Goal: Information Seeking & Learning: Learn about a topic

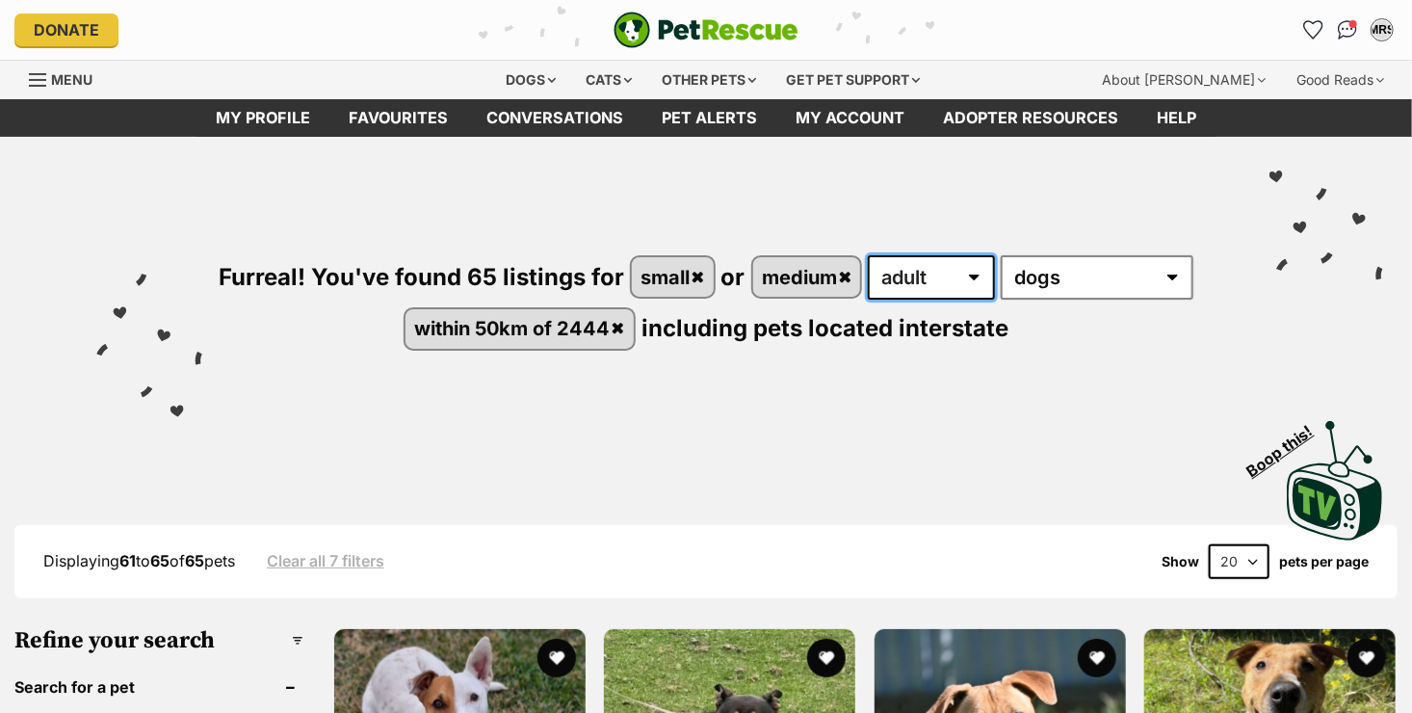
click at [895, 278] on select "any age puppy adult senior" at bounding box center [931, 277] width 127 height 44
select select "senior"
click at [870, 255] on select "any age puppy adult senior" at bounding box center [931, 277] width 127 height 44
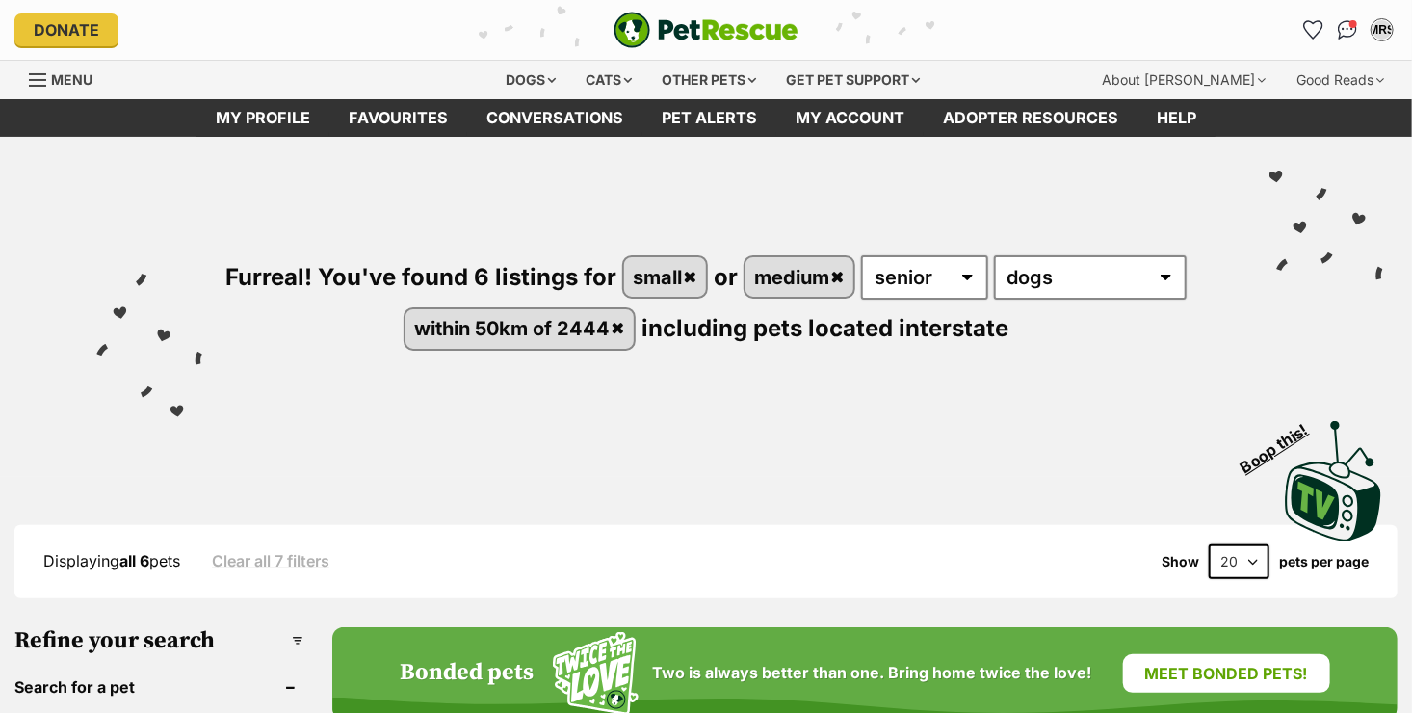
click at [891, 412] on div "Visit PetRescue TV (external site) Boop this!" at bounding box center [706, 474] width 1354 height 141
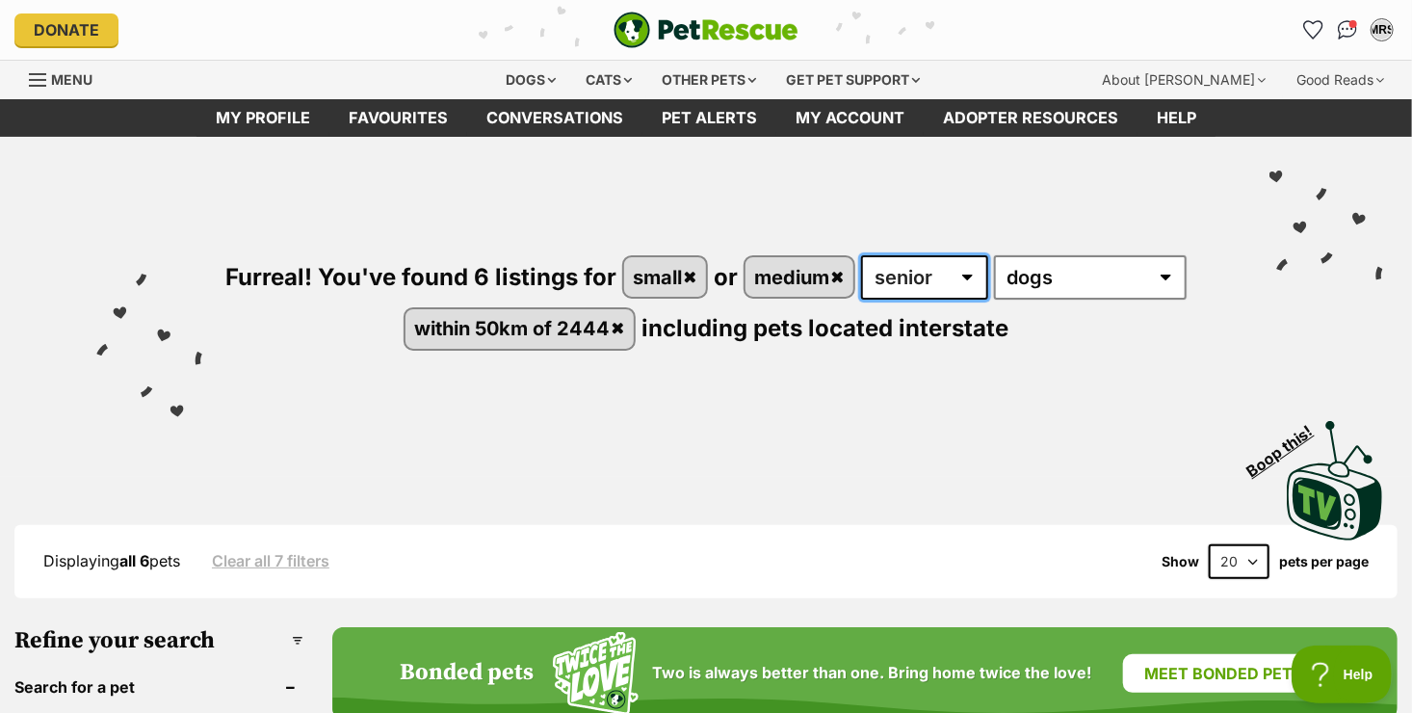
click at [865, 271] on select "any age puppy adult senior" at bounding box center [924, 277] width 127 height 44
select select "adult"
click at [862, 255] on select "any age puppy adult senior" at bounding box center [924, 277] width 127 height 44
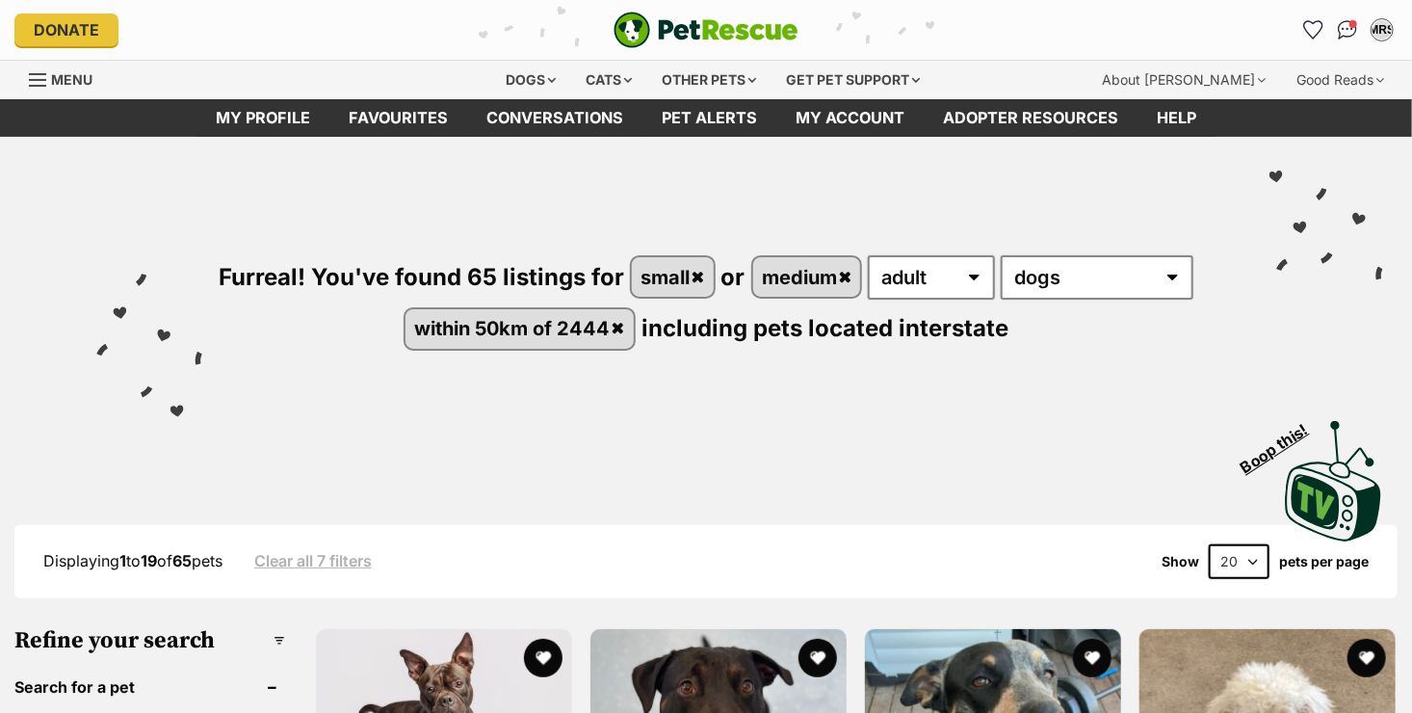
click at [1073, 410] on div "Visit PetRescue TV (external site) Boop this!" at bounding box center [706, 474] width 1354 height 141
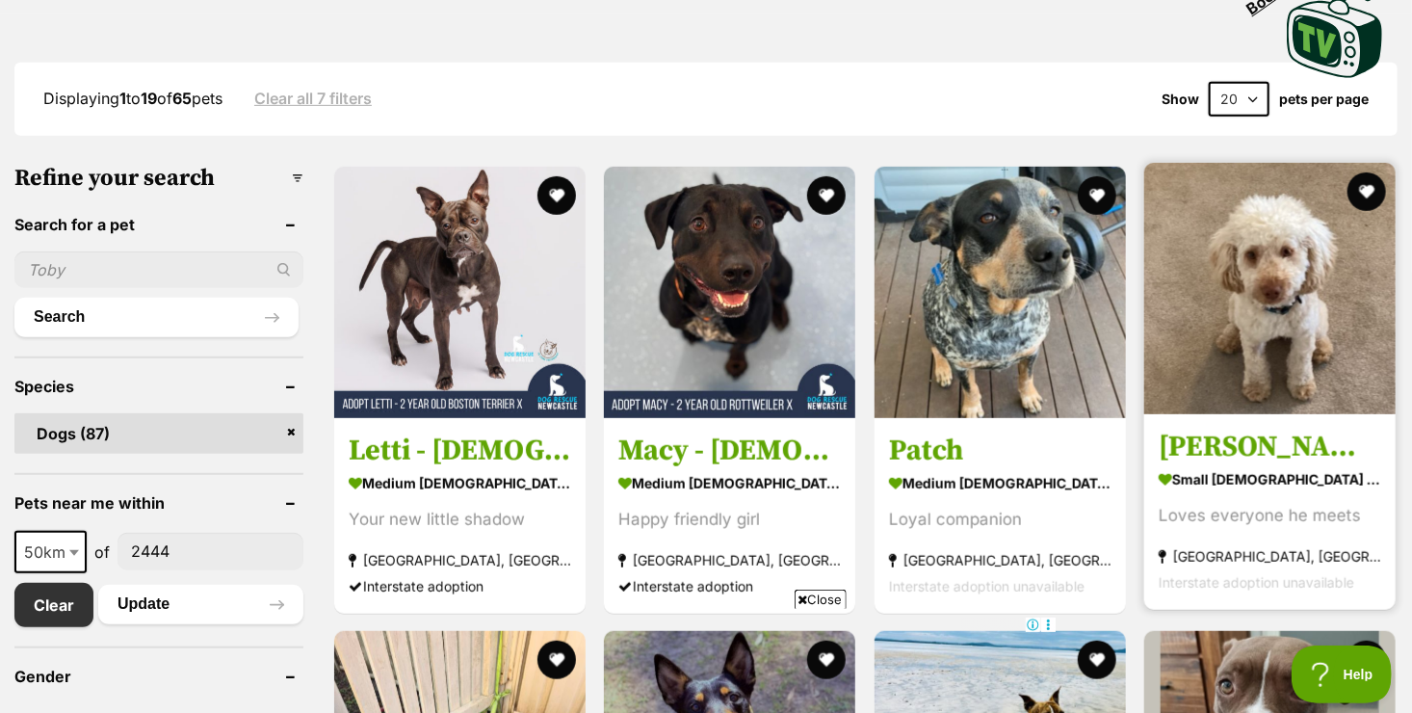
click at [1306, 574] on div "Interstate adoption unavailable" at bounding box center [1270, 581] width 223 height 26
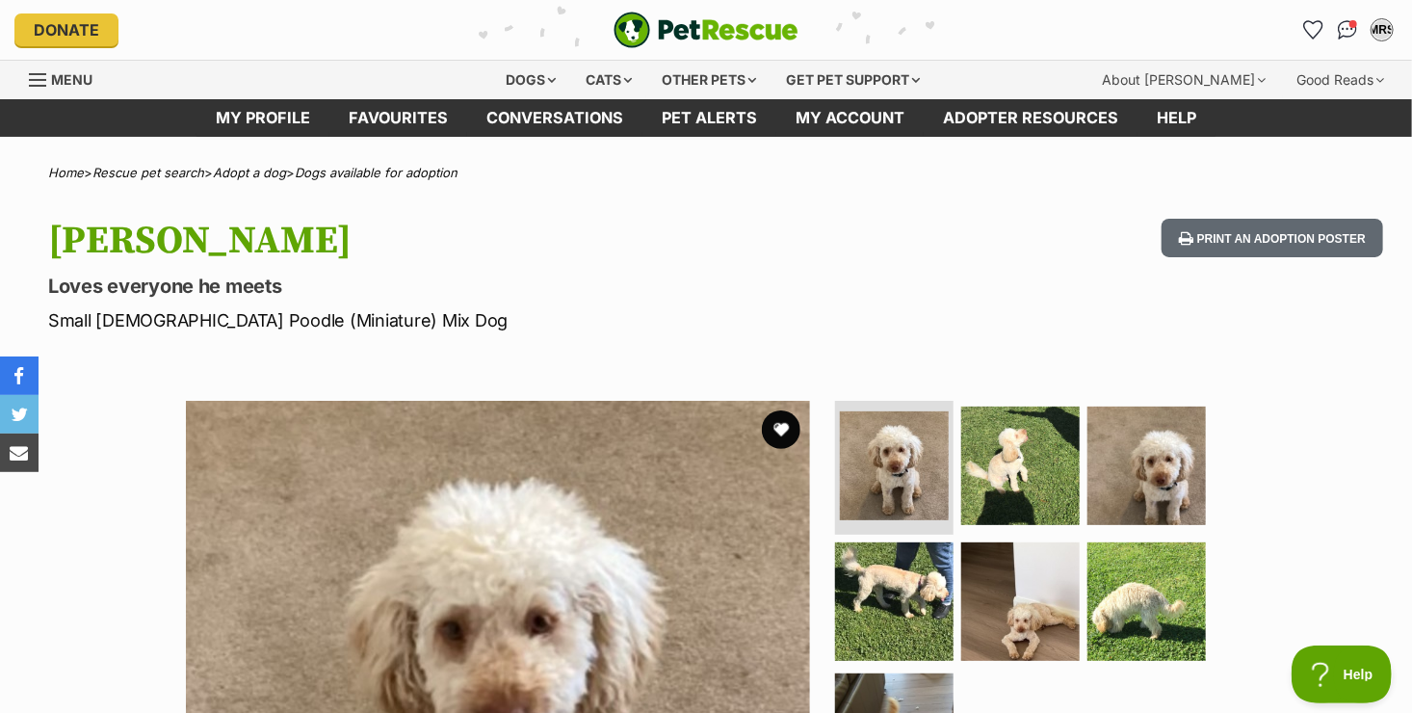
click at [1229, 546] on section "Available 1 of 7 images 1 of 7 images 1 of 7 images 1 of 7 images 1 of 7 images…" at bounding box center [706, 698] width 1098 height 653
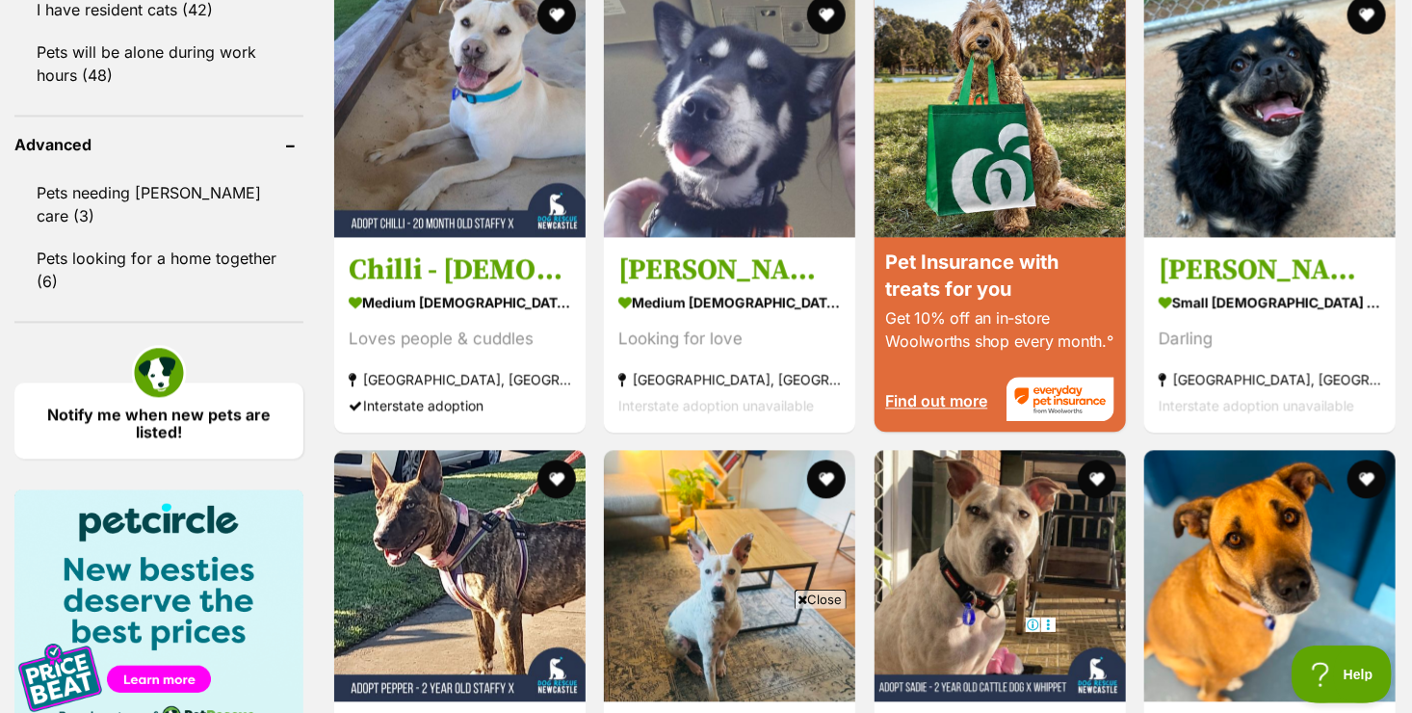
scroll to position [1915, 0]
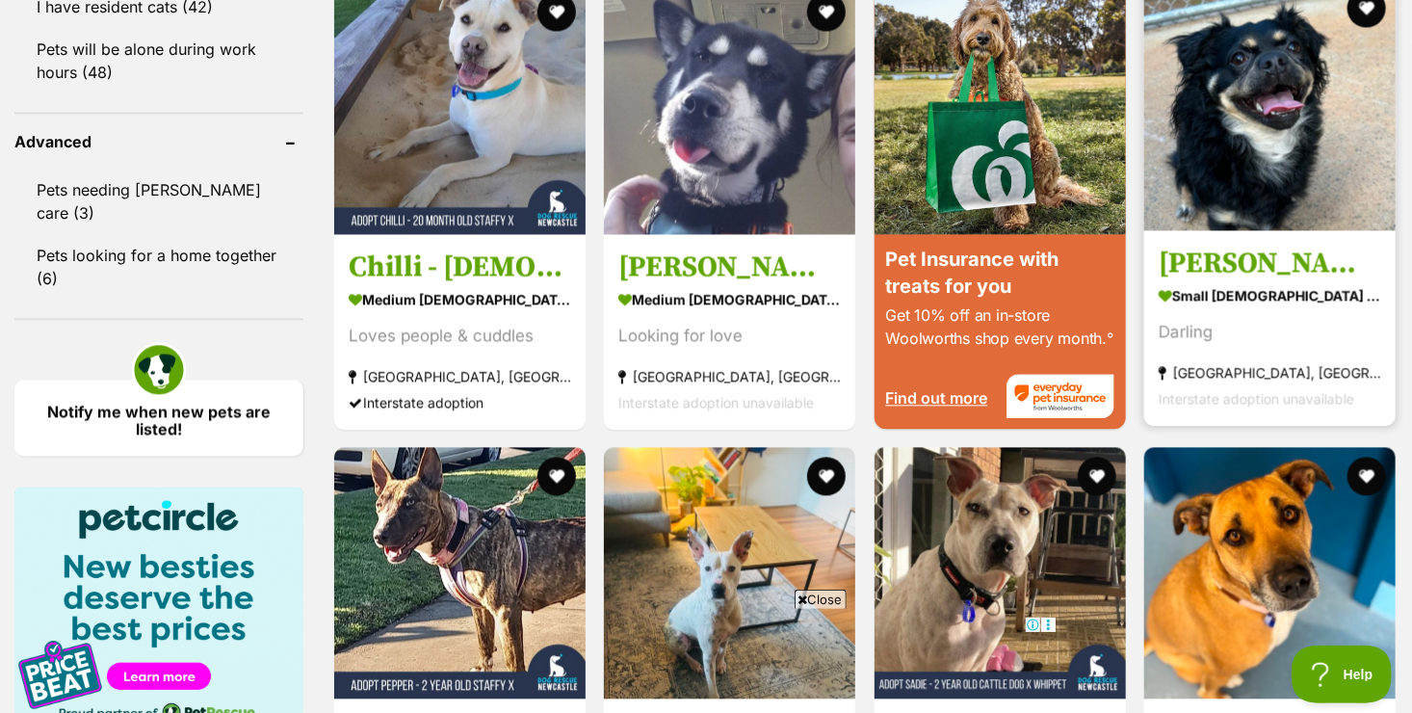
click at [1350, 302] on strong "small male Dog" at bounding box center [1270, 294] width 223 height 28
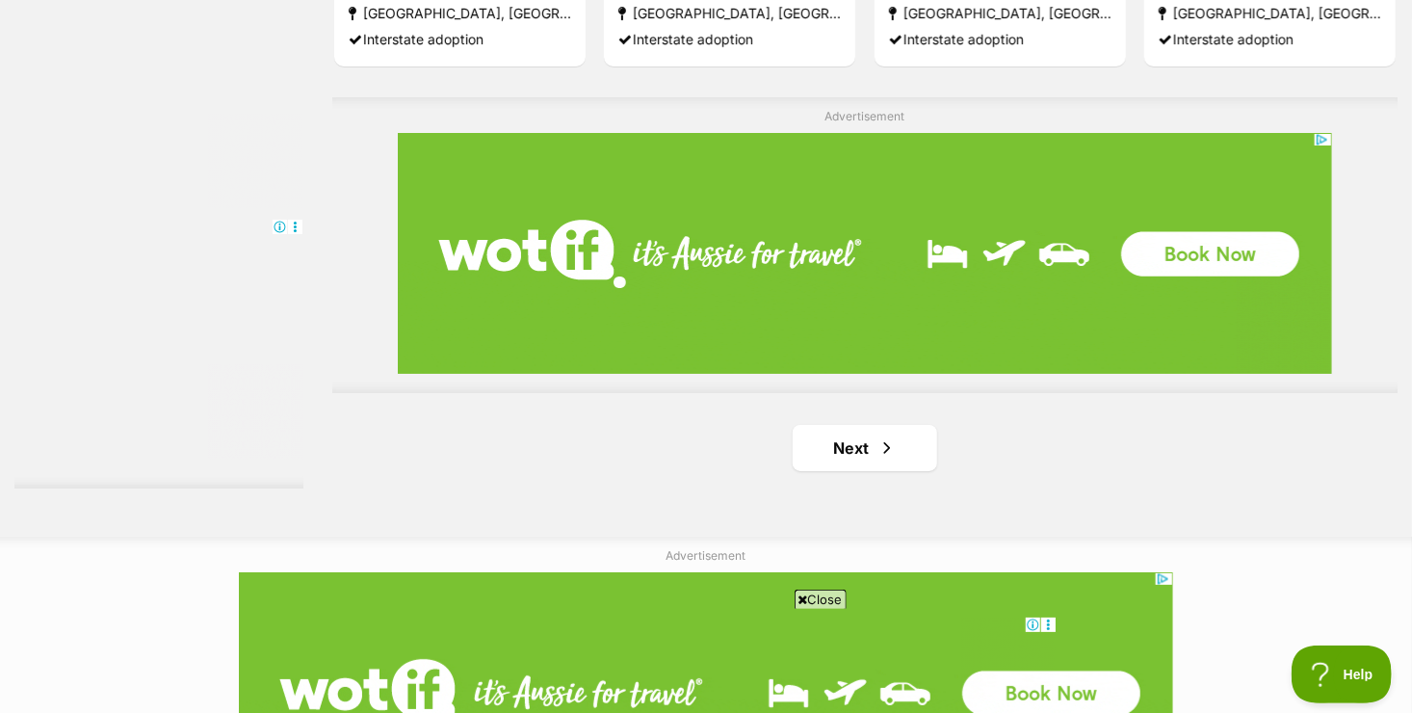
scroll to position [3548, 0]
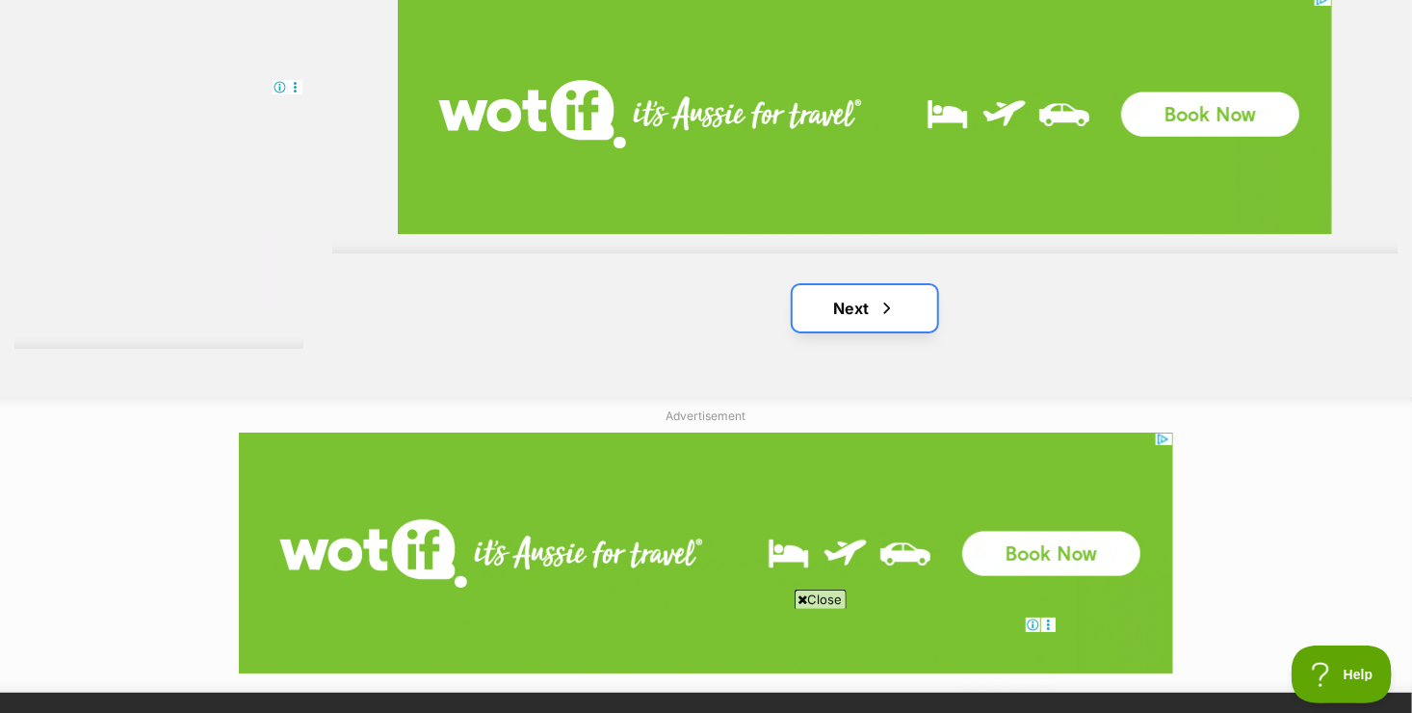
click at [868, 329] on link "Next" at bounding box center [865, 308] width 145 height 46
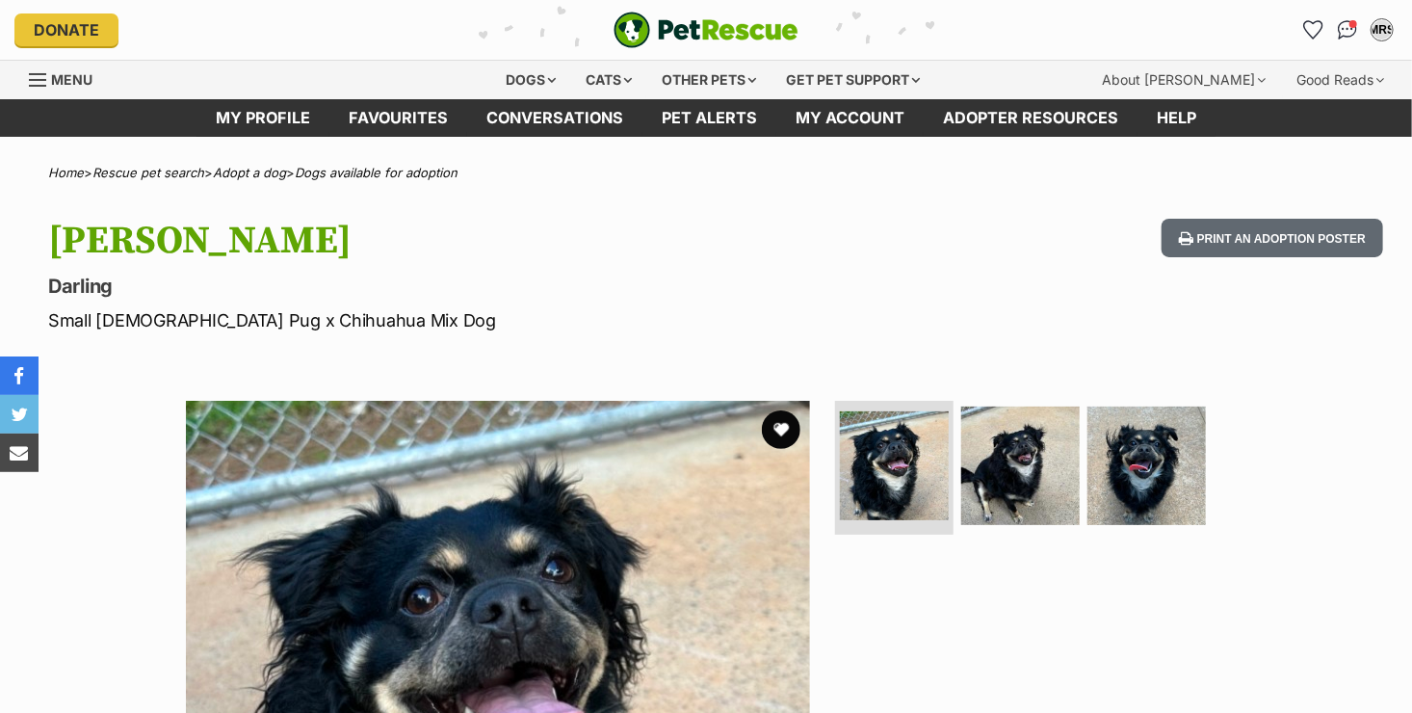
drag, startPoint x: 1335, startPoint y: 362, endPoint x: 1253, endPoint y: 504, distance: 163.6
click at [1253, 504] on section "Available 1 of 3 images 1 of 3 images 1 of 3 images Next Prev 1 2 3" at bounding box center [706, 698] width 1098 height 653
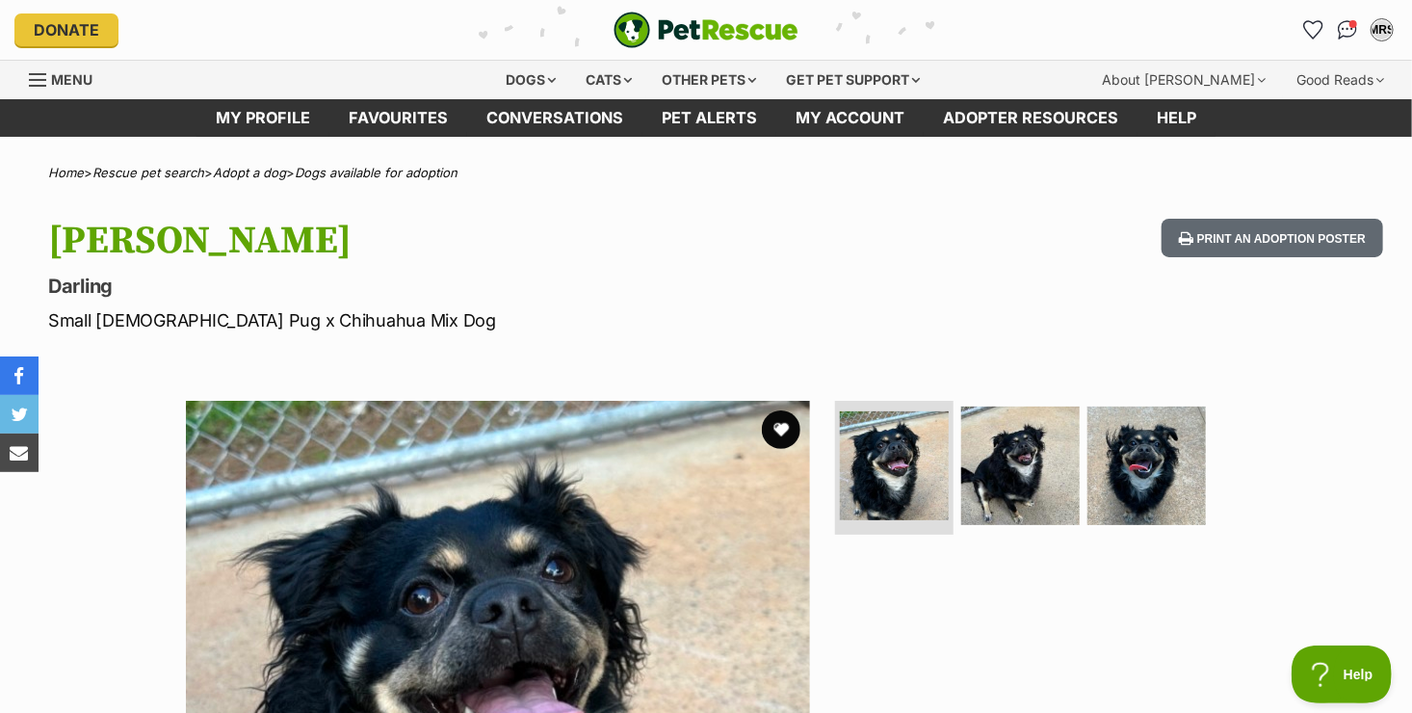
drag, startPoint x: 1253, startPoint y: 504, endPoint x: 1078, endPoint y: 640, distance: 221.8
click at [1078, 640] on div at bounding box center [1028, 713] width 395 height 624
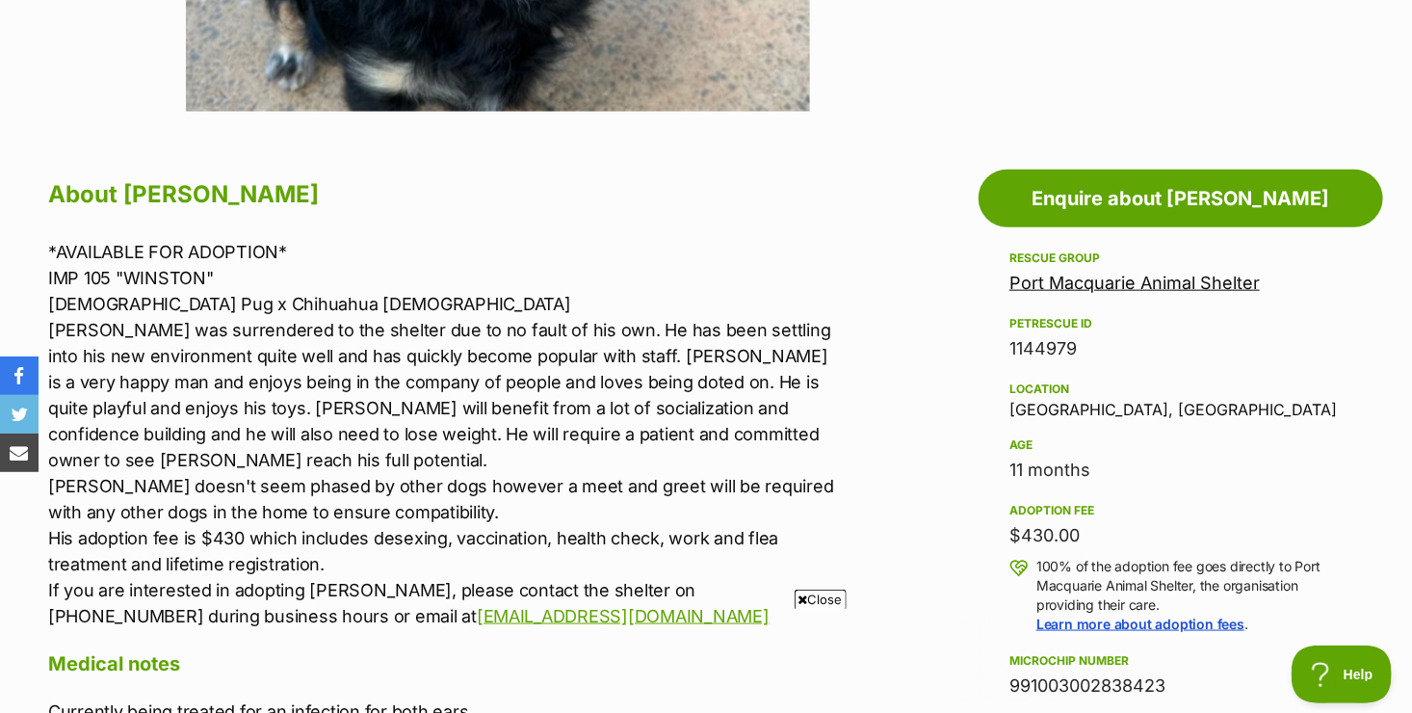
scroll to position [925, 0]
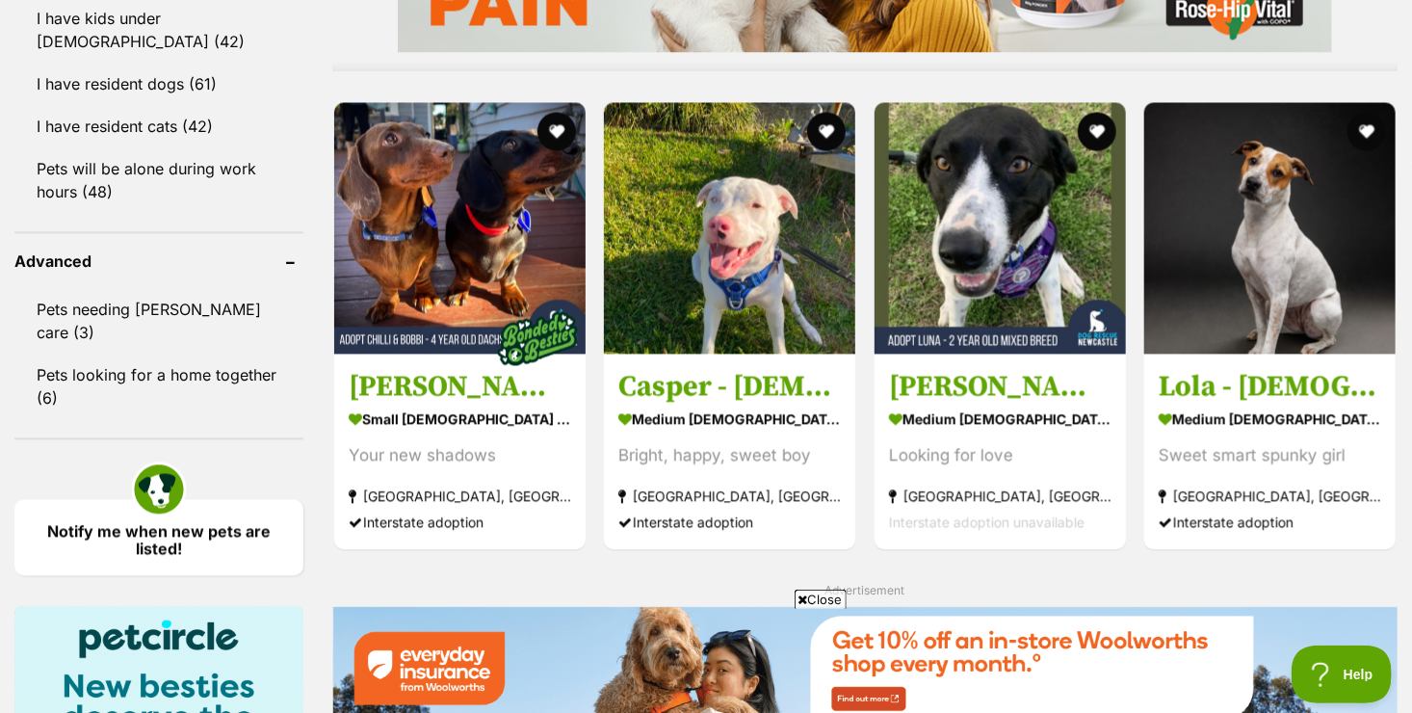
scroll to position [1801, 0]
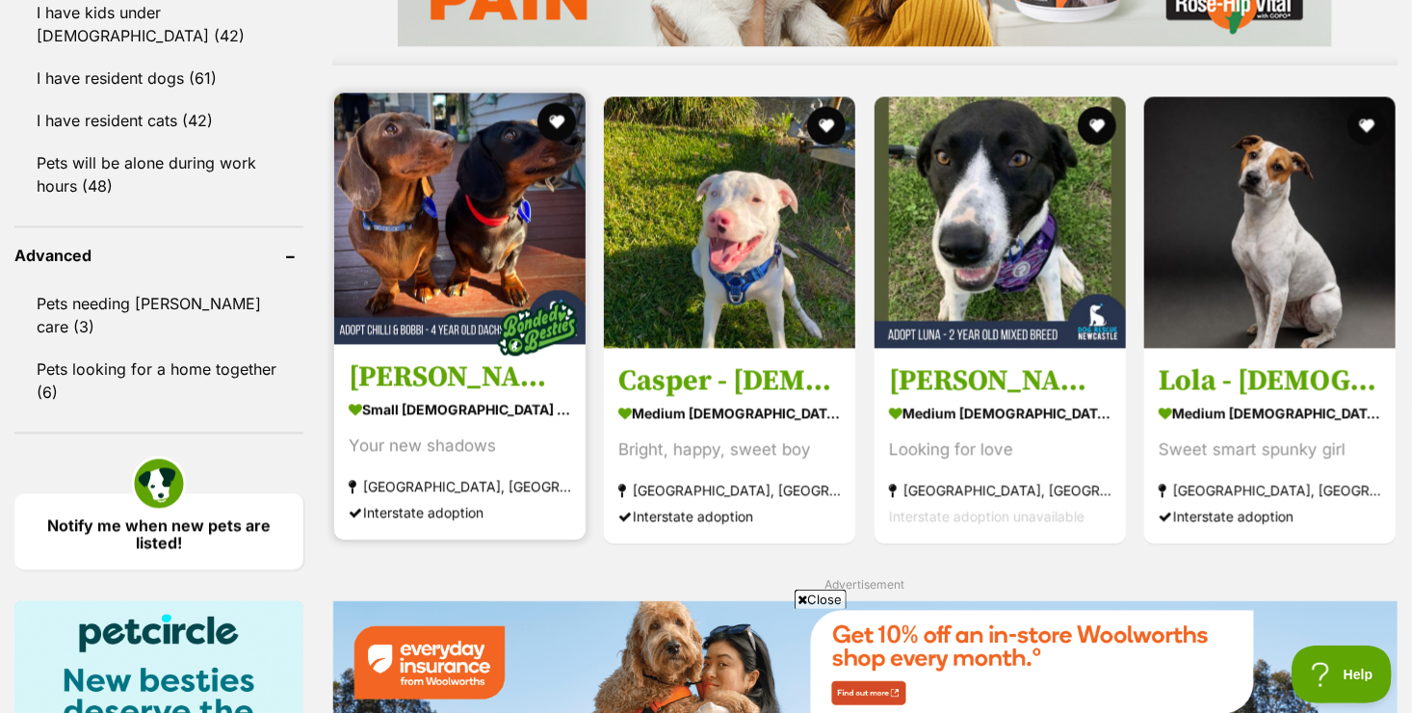
click at [451, 465] on section "small [DEMOGRAPHIC_DATA] Dog Your new shadows [GEOGRAPHIC_DATA], [GEOGRAPHIC_DA…" at bounding box center [460, 459] width 223 height 130
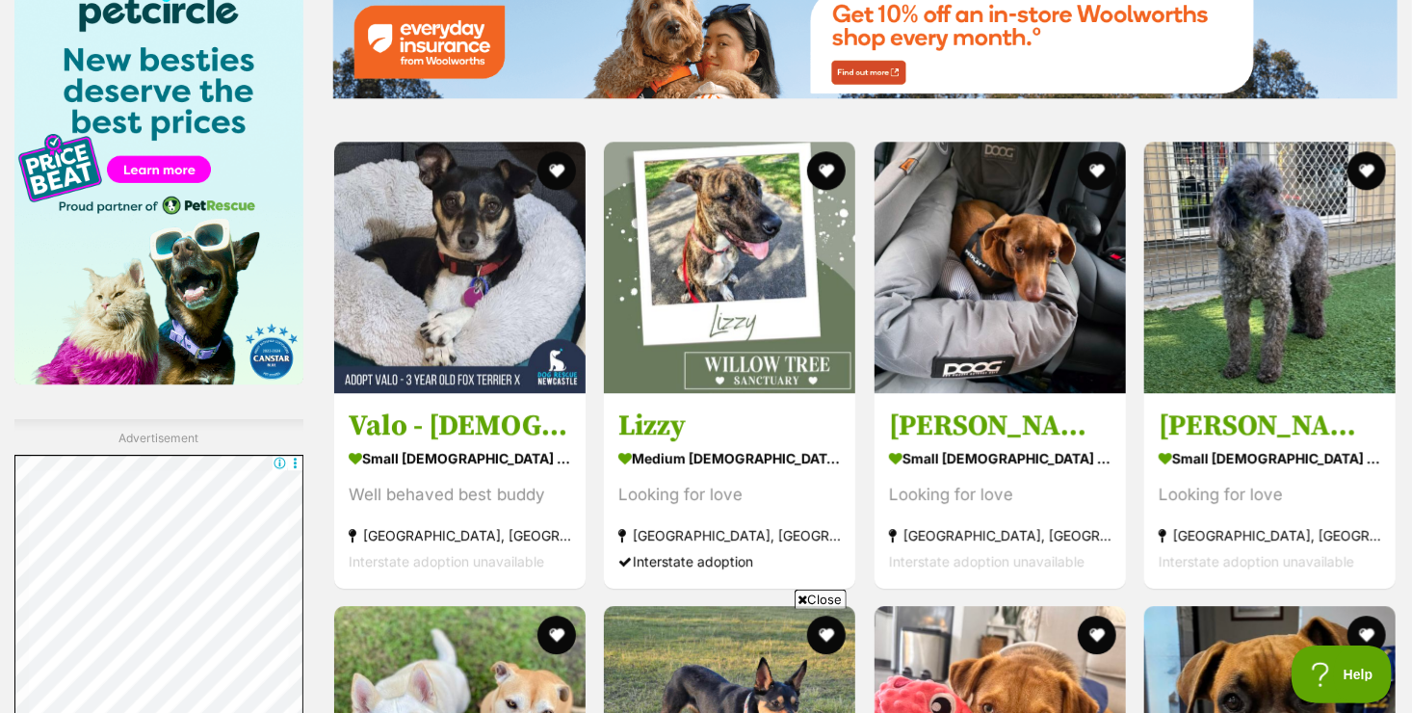
scroll to position [2428, 0]
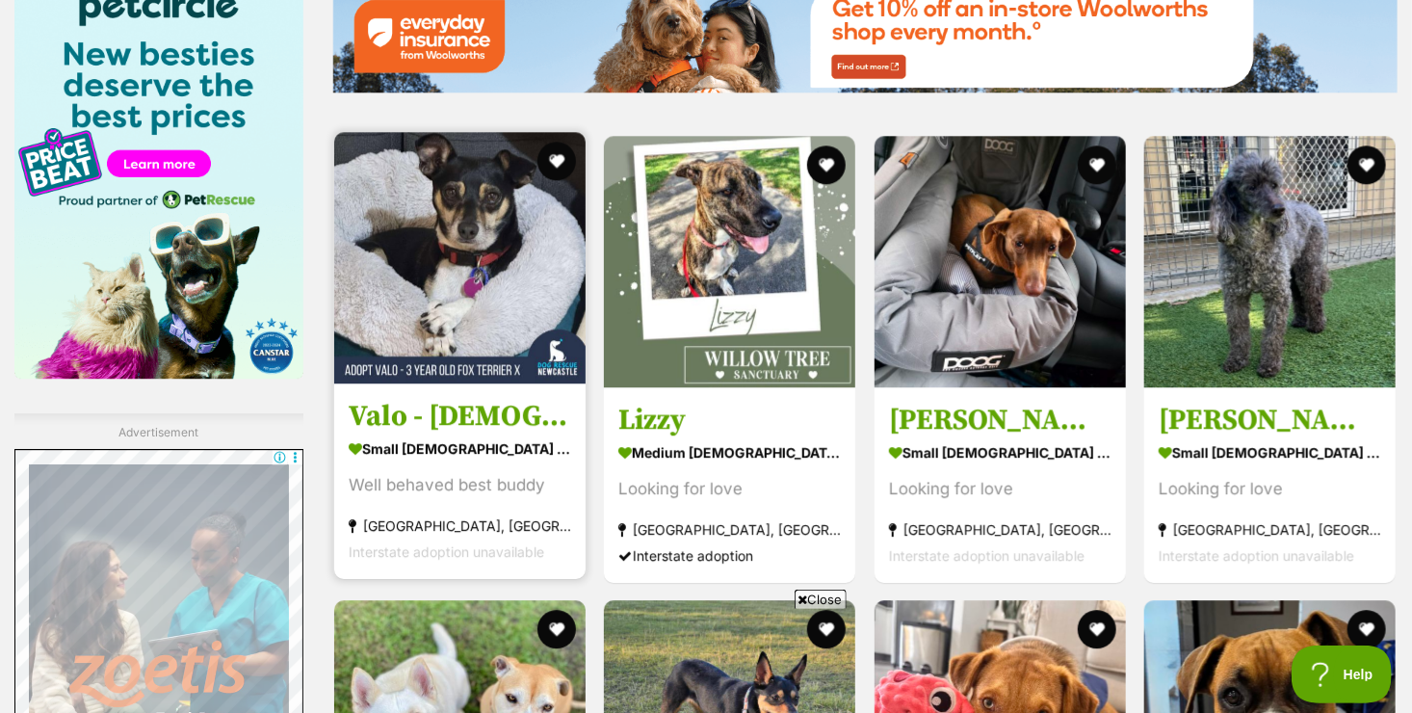
click at [479, 505] on section "small [DEMOGRAPHIC_DATA] Dog Well behaved best [PERSON_NAME][GEOGRAPHIC_DATA], …" at bounding box center [460, 499] width 223 height 130
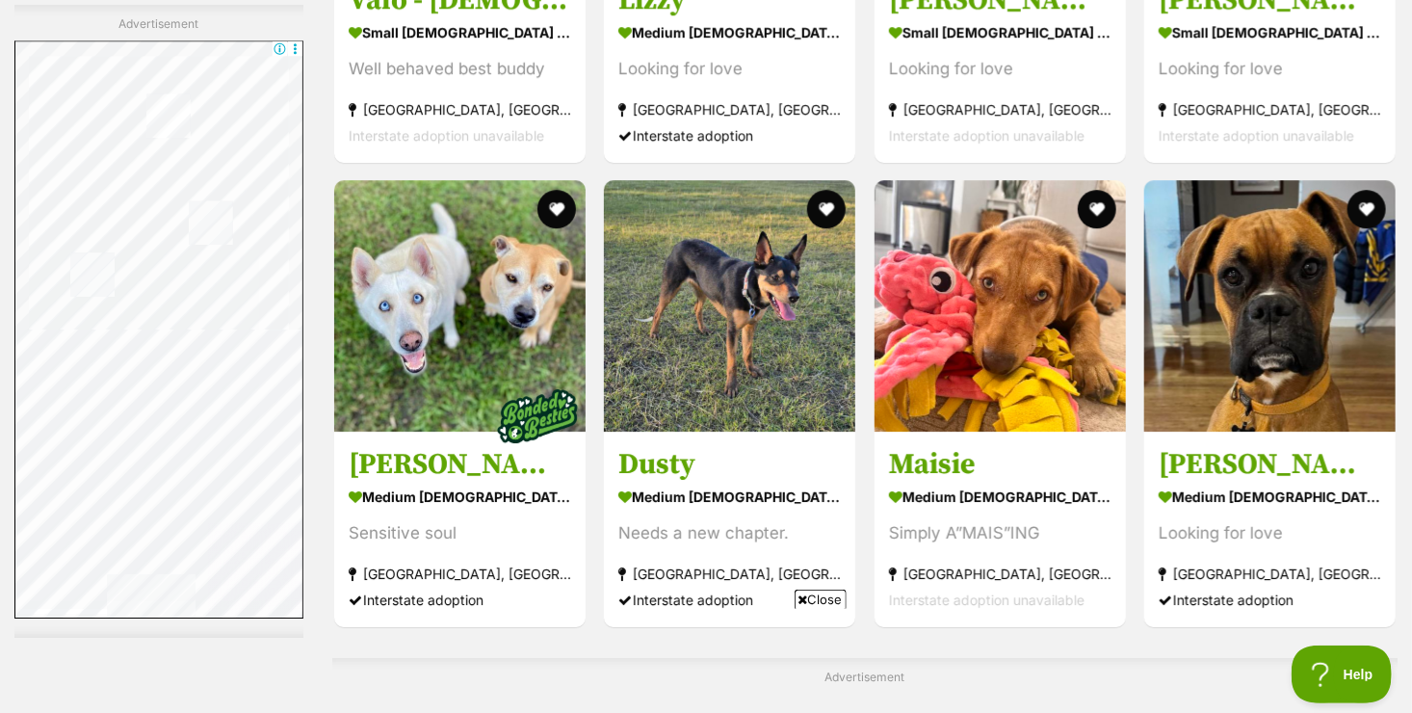
scroll to position [2860, 0]
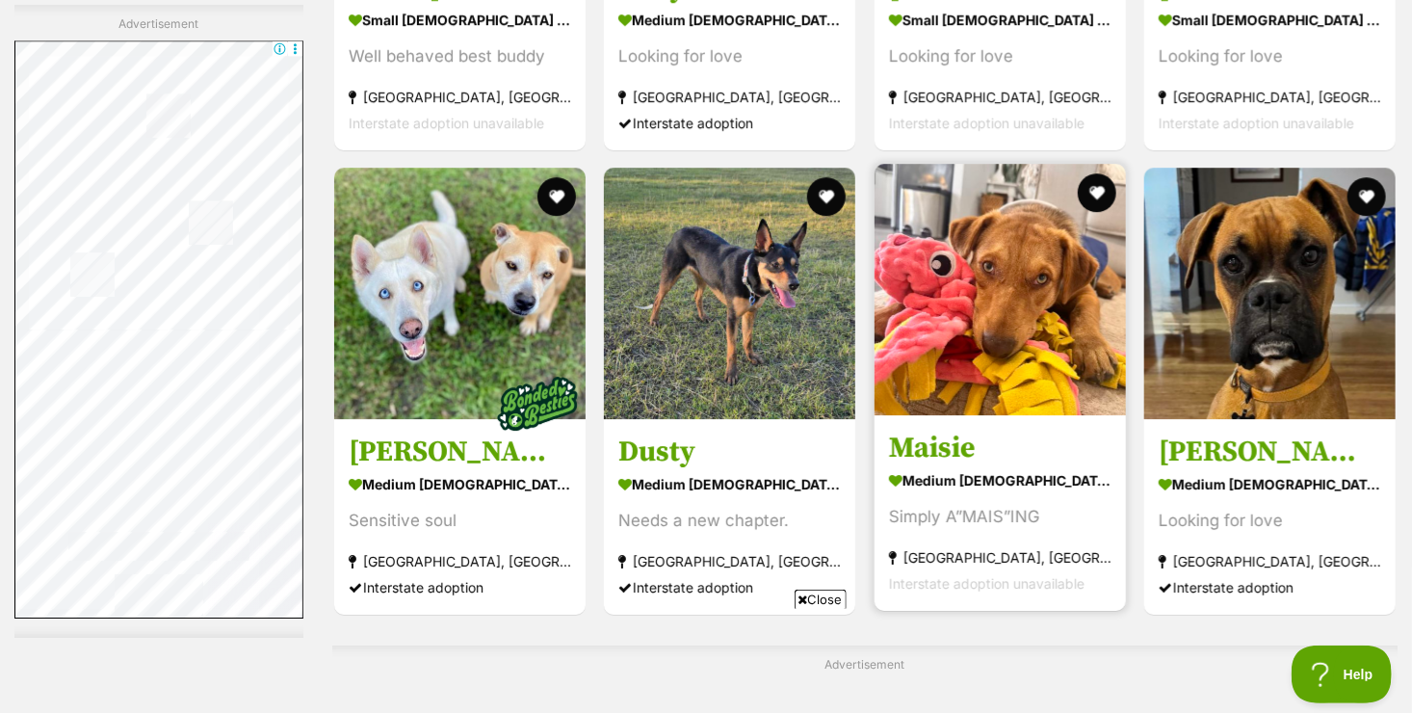
click at [1025, 430] on h3 "Maisie" at bounding box center [1000, 448] width 223 height 37
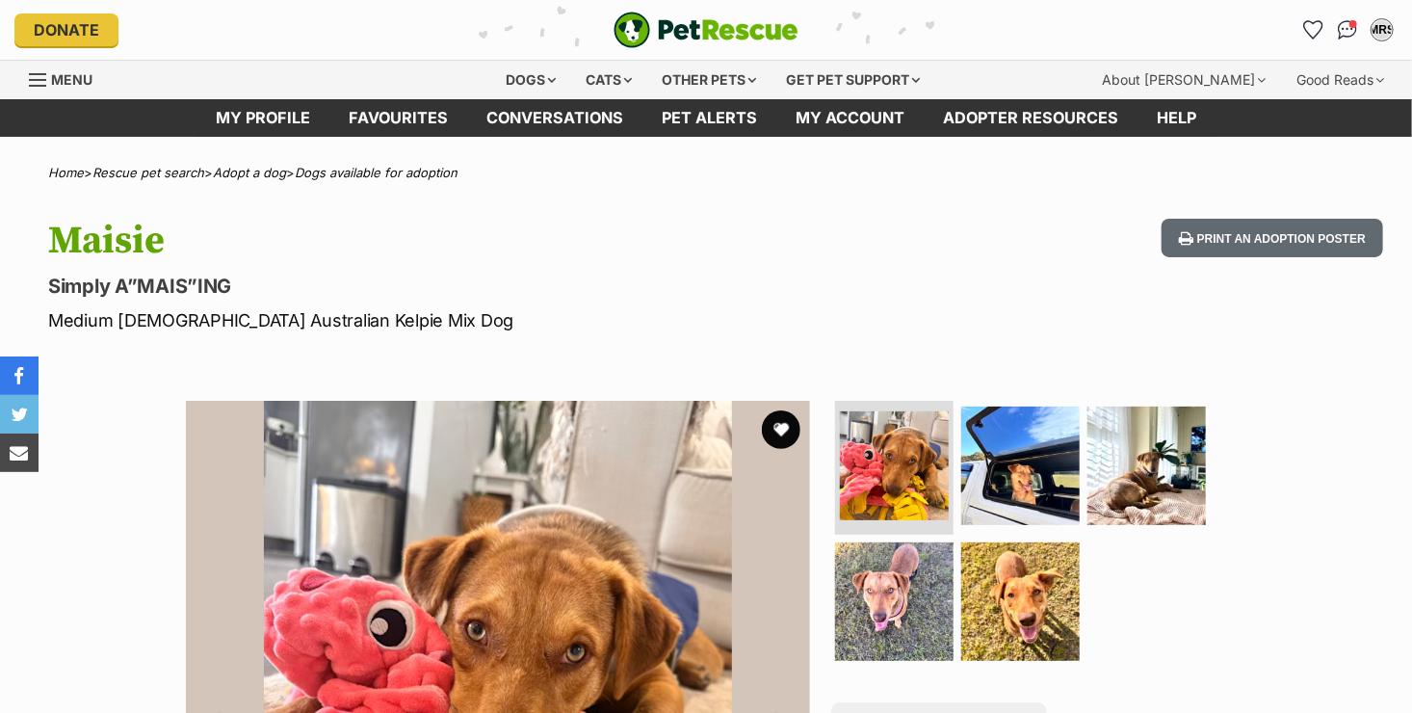
click at [1371, 420] on div "Available 1 of 5 images 1 of 5 images 1 of 5 images 1 of 5 images 1 of 5 images…" at bounding box center [706, 698] width 1412 height 653
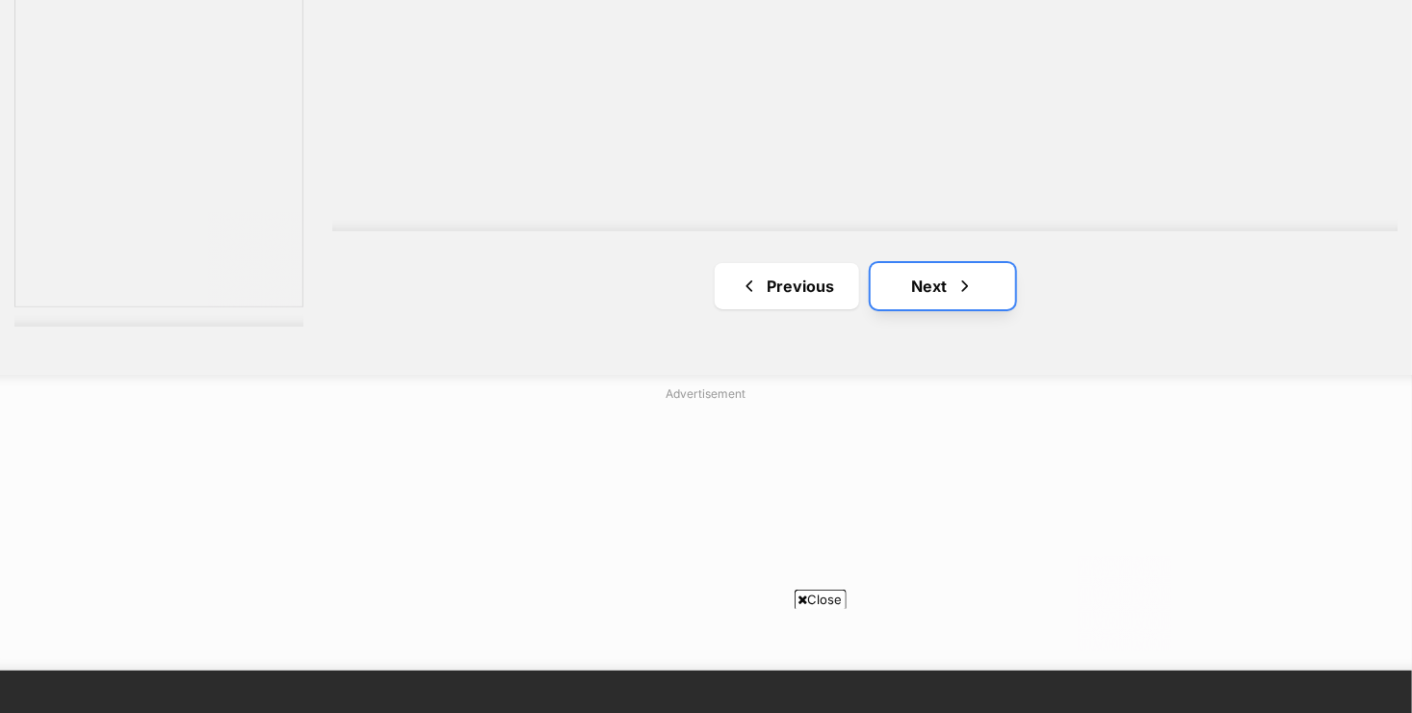
click at [957, 278] on span "Next page" at bounding box center [965, 286] width 19 height 23
